Goal: Transaction & Acquisition: Purchase product/service

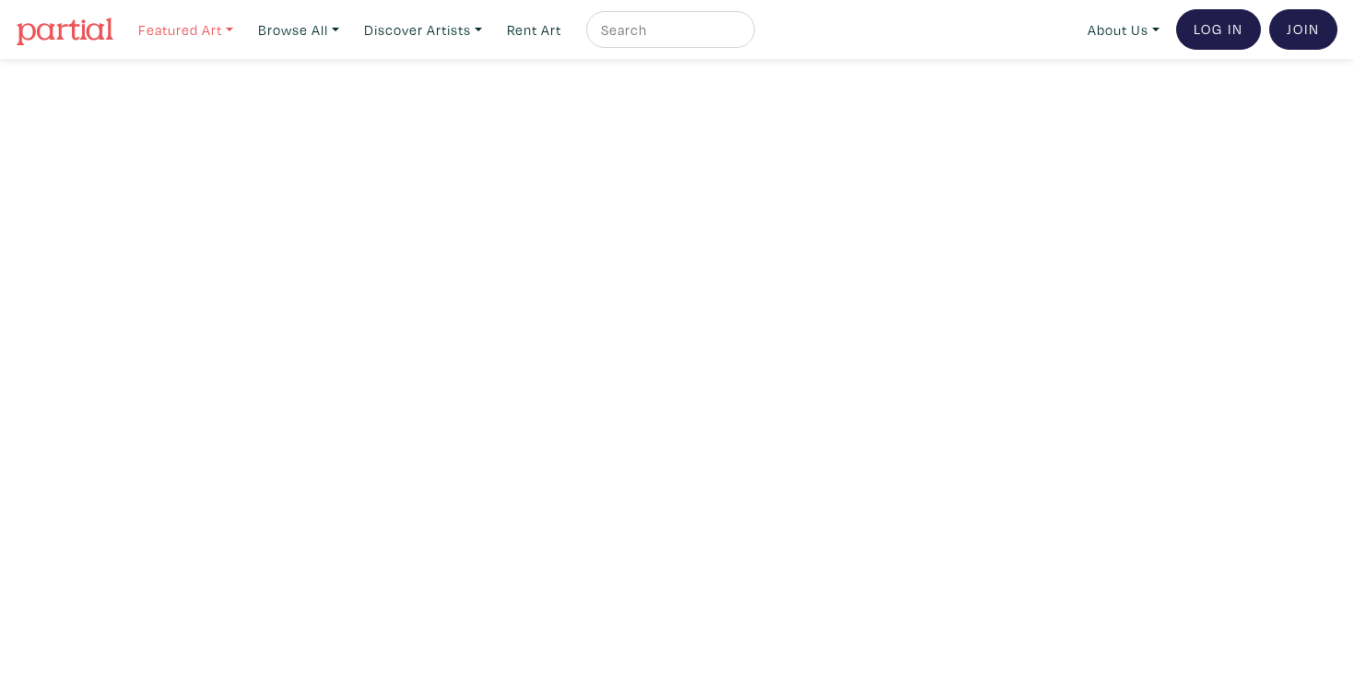
click at [217, 32] on link "Featured Art" at bounding box center [186, 30] width 112 height 38
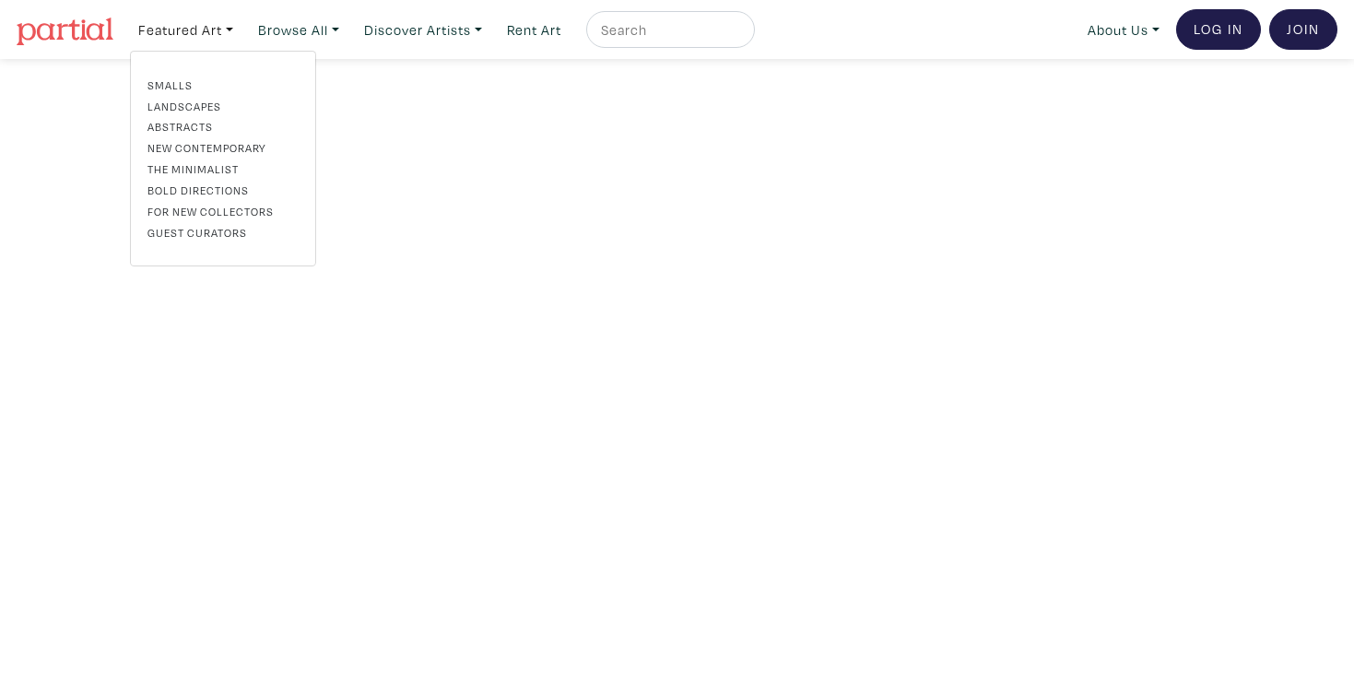
click at [182, 108] on link "Landscapes" at bounding box center [222, 106] width 151 height 17
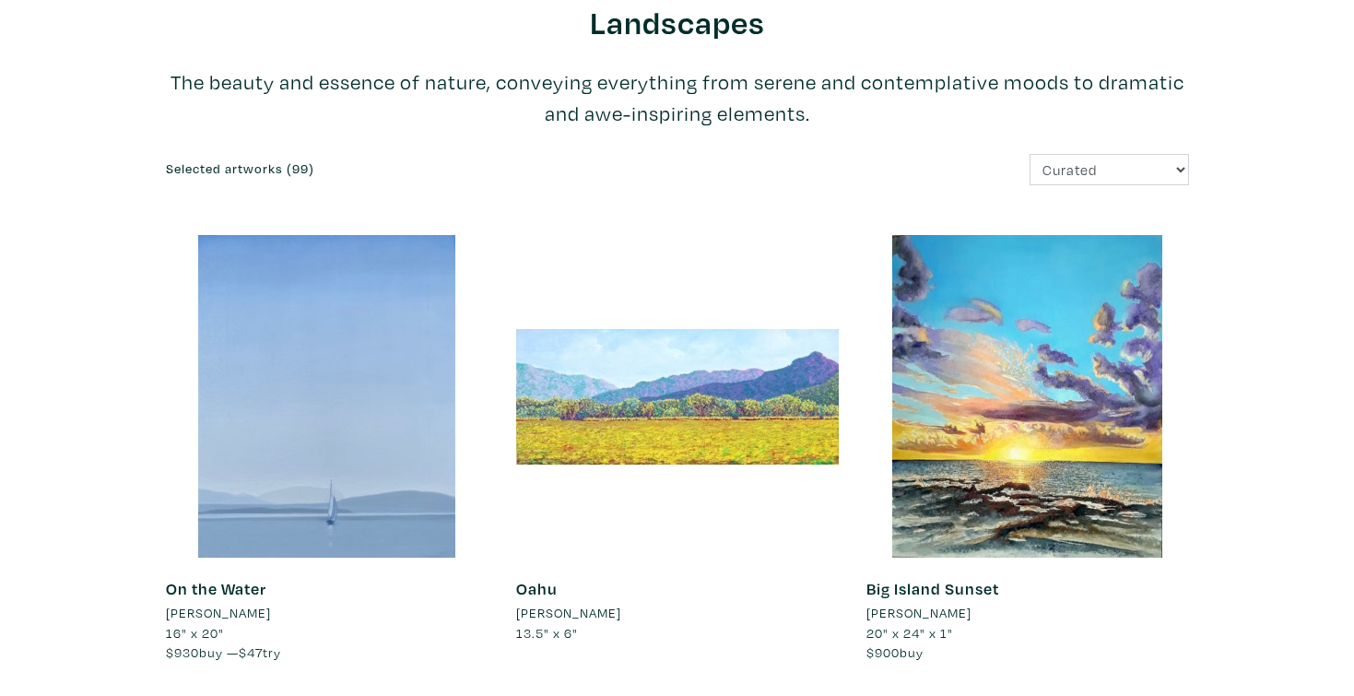
scroll to position [71, 0]
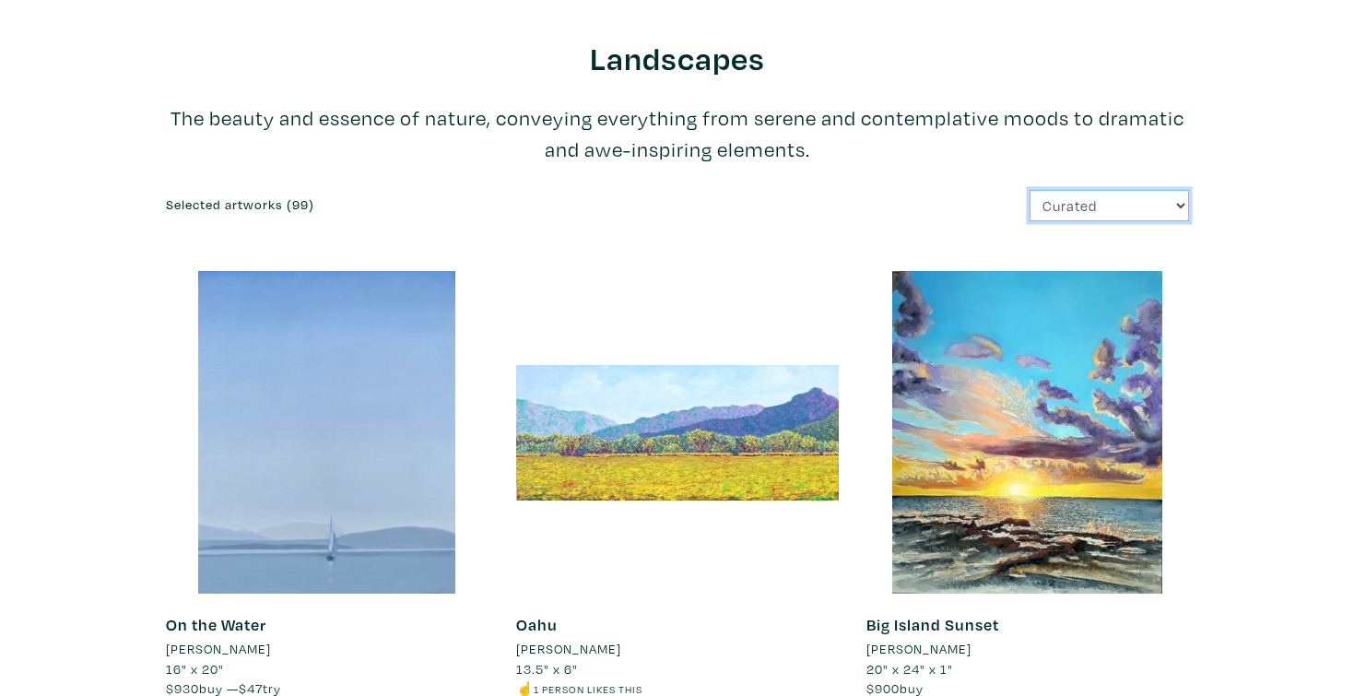
select select "price"
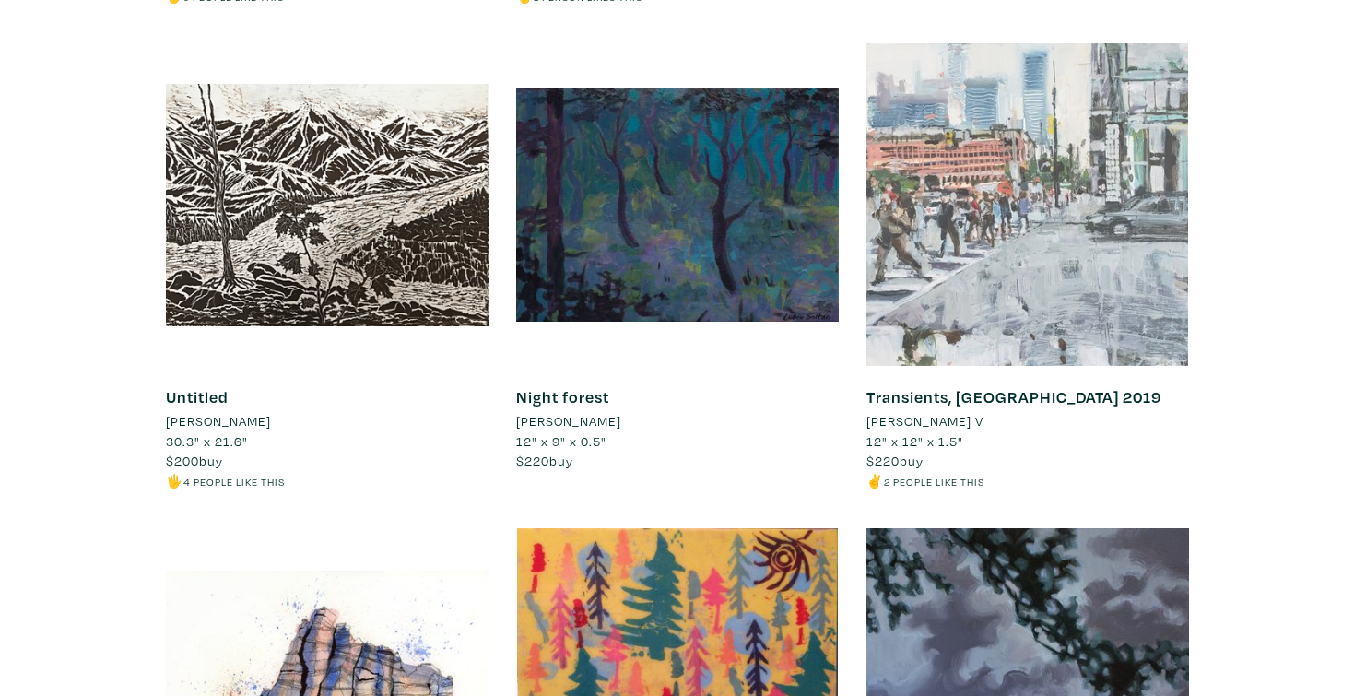
scroll to position [1269, 0]
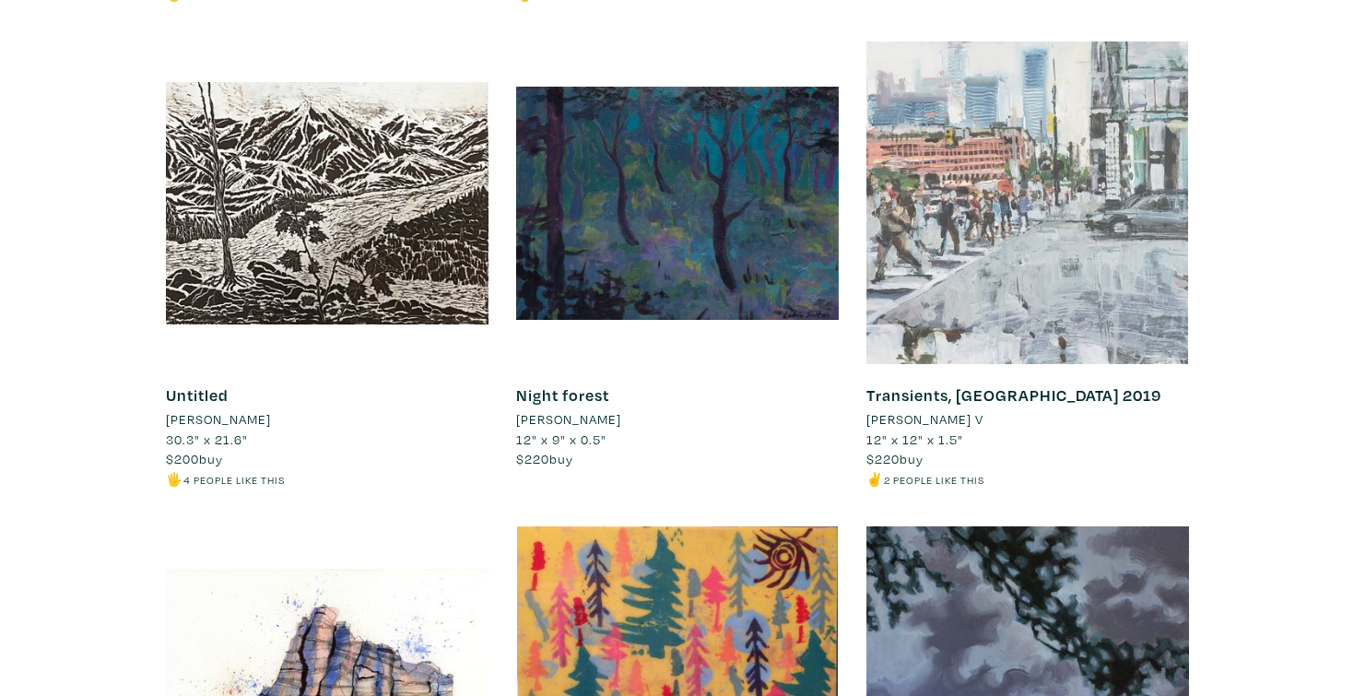
click at [954, 263] on div at bounding box center [1028, 202] width 323 height 323
